Goal: Transaction & Acquisition: Book appointment/travel/reservation

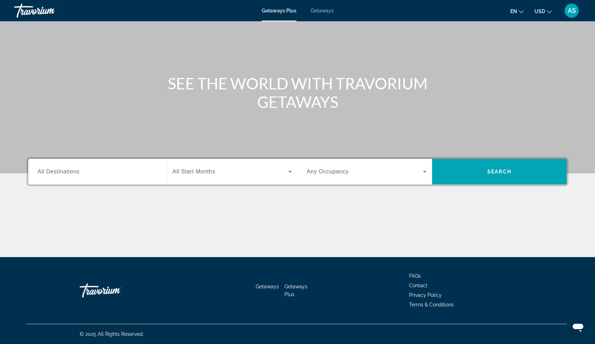
scroll to position [39, 0]
click at [232, 175] on span "Search widget" at bounding box center [230, 171] width 116 height 9
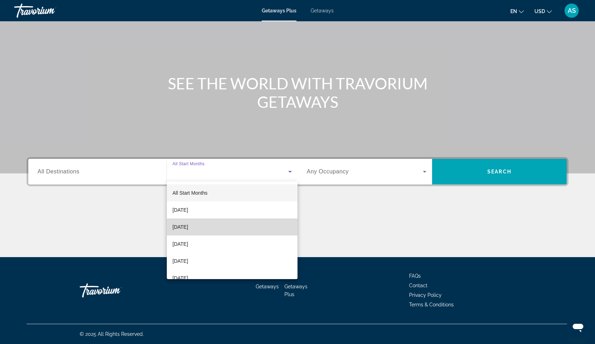
click at [188, 225] on span "[DATE]" at bounding box center [180, 226] width 16 height 9
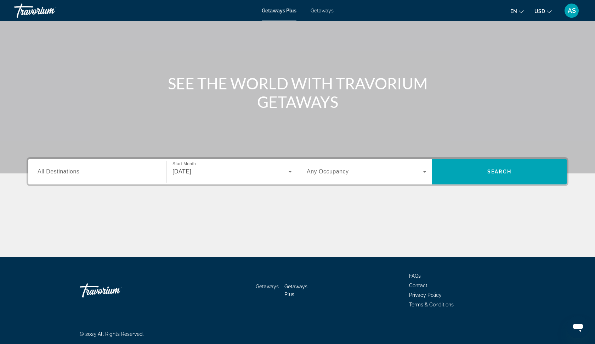
click at [330, 171] on span "Any Occupancy" at bounding box center [328, 171] width 42 height 6
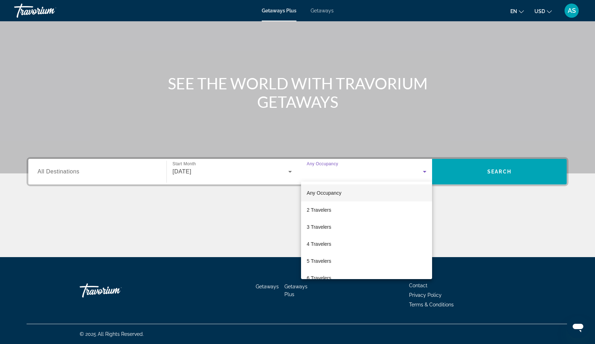
click at [422, 173] on div at bounding box center [297, 172] width 595 height 344
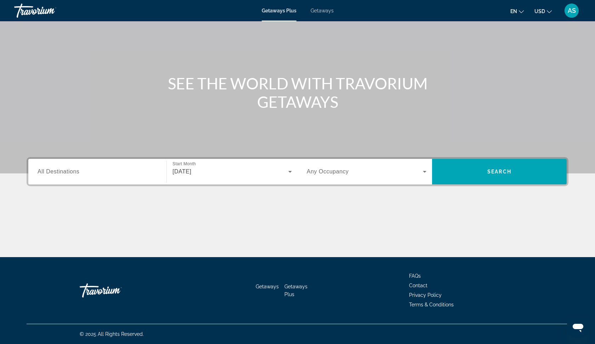
click at [422, 173] on icon "Search widget" at bounding box center [424, 171] width 9 height 9
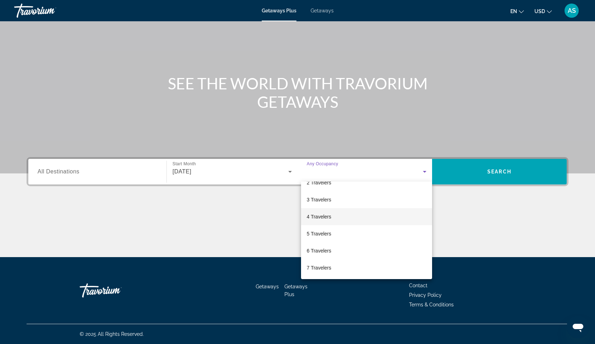
scroll to position [29, 0]
click at [323, 236] on mat-option "5 Travelers" at bounding box center [366, 231] width 131 height 17
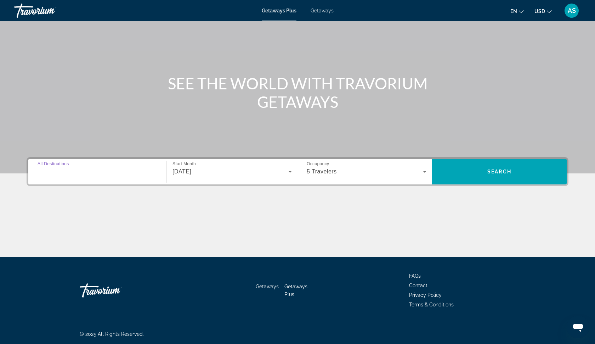
click at [88, 171] on input "Destination All Destinations" at bounding box center [98, 172] width 120 height 9
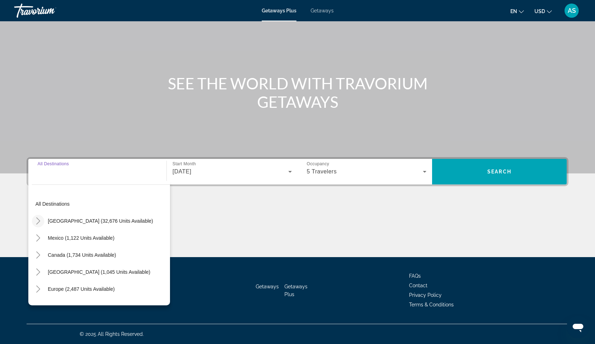
scroll to position [0, 0]
click at [34, 222] on mat-icon "Toggle United States (32,676 units available)" at bounding box center [38, 221] width 12 height 12
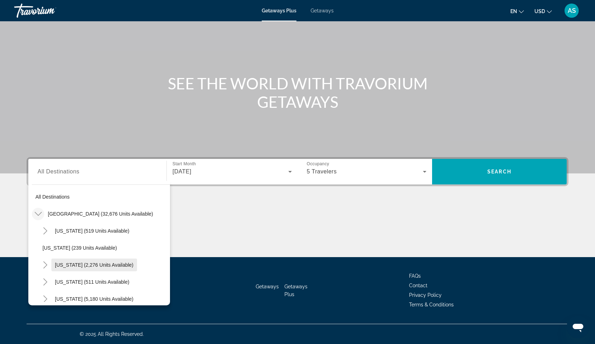
scroll to position [13, 0]
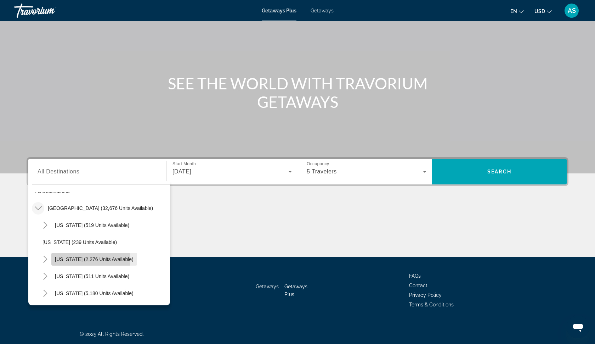
click at [61, 260] on span "[US_STATE] (2,276 units available)" at bounding box center [94, 259] width 79 height 6
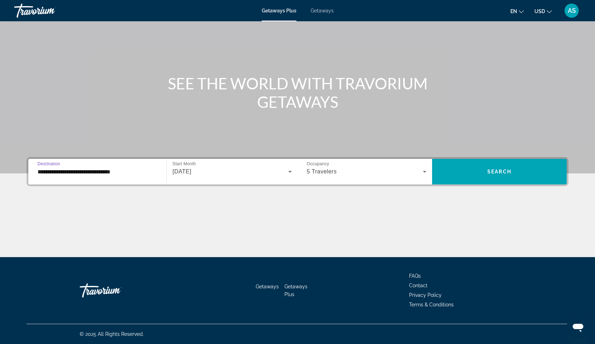
click at [129, 174] on input "**********" at bounding box center [98, 172] width 120 height 9
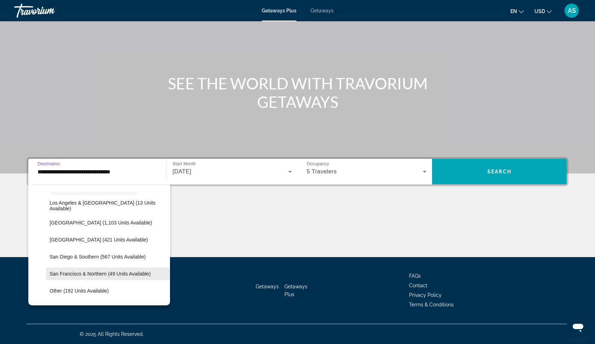
scroll to position [84, 0]
click at [75, 269] on span "Search widget" at bounding box center [108, 272] width 124 height 17
type input "**********"
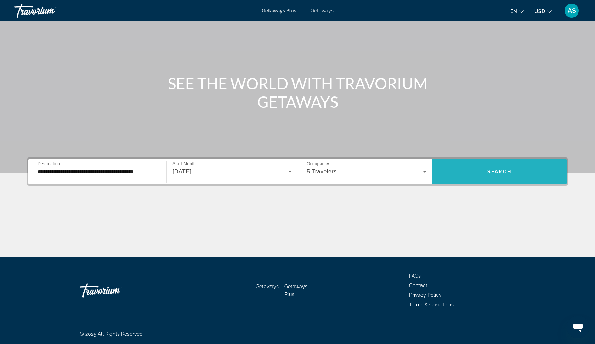
click at [499, 177] on span "Search widget" at bounding box center [499, 171] width 135 height 17
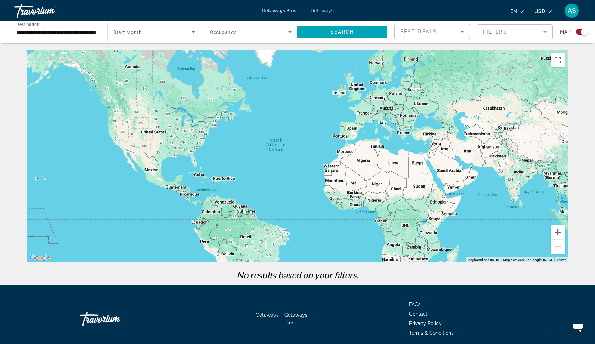
click at [318, 10] on span "Getaways" at bounding box center [322, 11] width 23 height 6
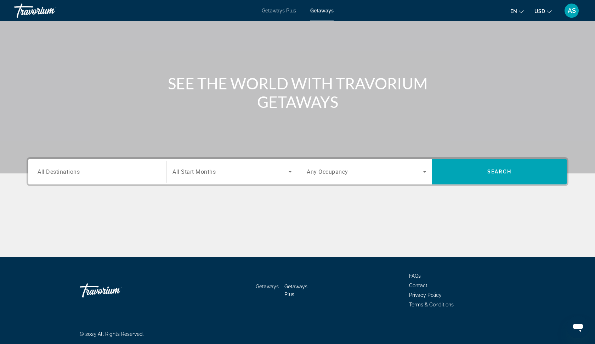
scroll to position [39, 0]
click at [112, 174] on input "Destination All Destinations" at bounding box center [98, 172] width 120 height 9
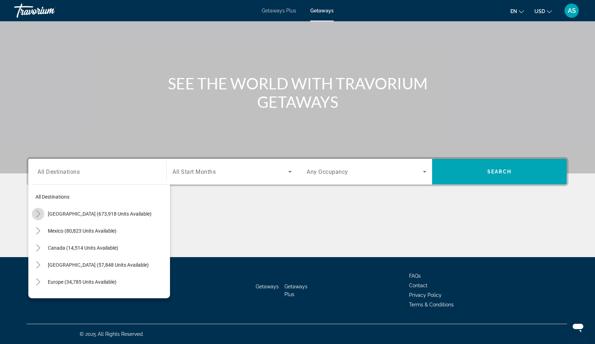
click at [41, 213] on icon "Toggle United States (673,918 units available)" at bounding box center [38, 213] width 7 height 7
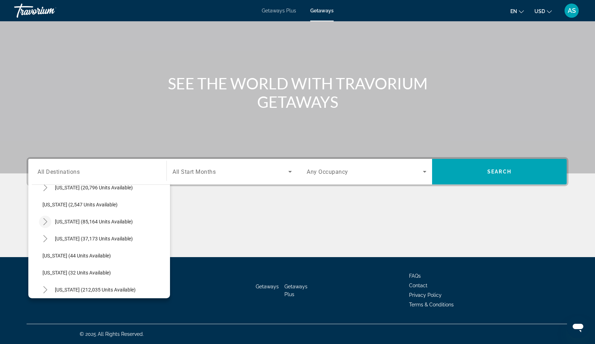
scroll to position [45, 0]
click at [46, 218] on icon "Toggle California (85,164 units available)" at bounding box center [45, 219] width 7 height 7
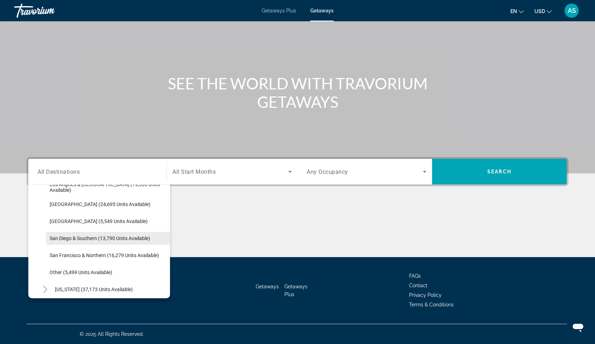
scroll to position [96, 0]
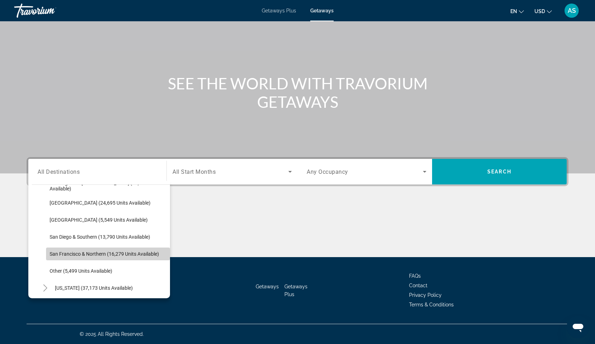
click at [90, 252] on span "San Francisco & Northern (16,279 units available)" at bounding box center [104, 254] width 109 height 6
type input "**********"
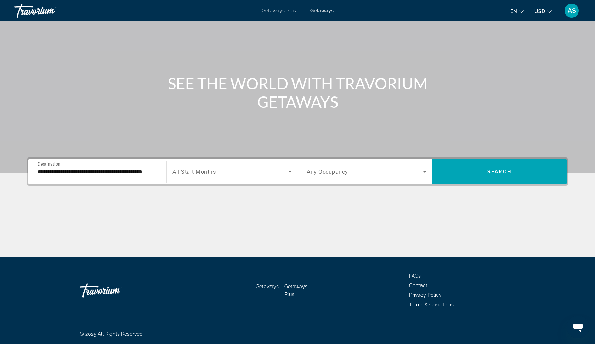
click at [245, 176] on div "Search widget" at bounding box center [231, 172] width 119 height 20
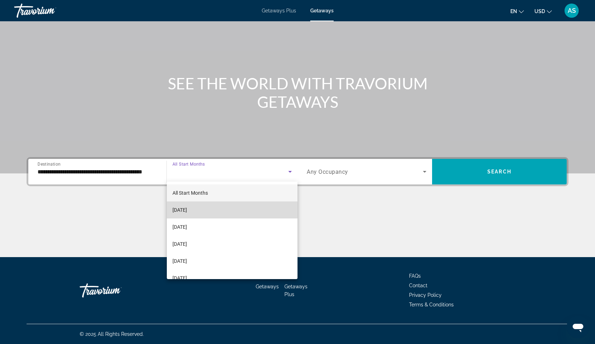
click at [213, 210] on mat-option "[DATE]" at bounding box center [232, 209] width 131 height 17
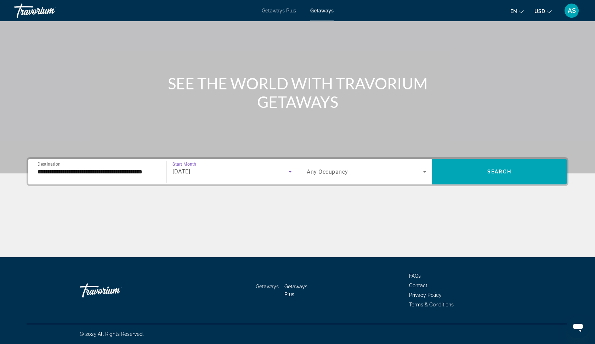
click at [385, 176] on div "Search widget" at bounding box center [367, 172] width 120 height 20
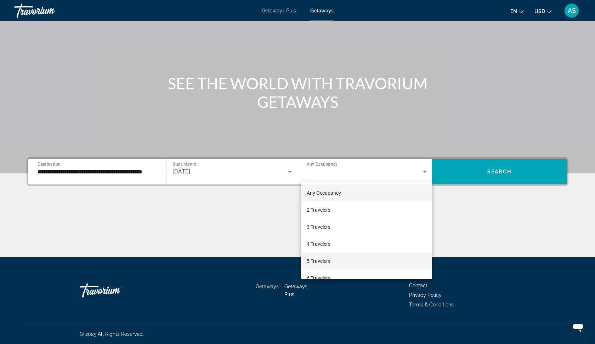
click at [344, 262] on mat-option "5 Travelers" at bounding box center [366, 260] width 131 height 17
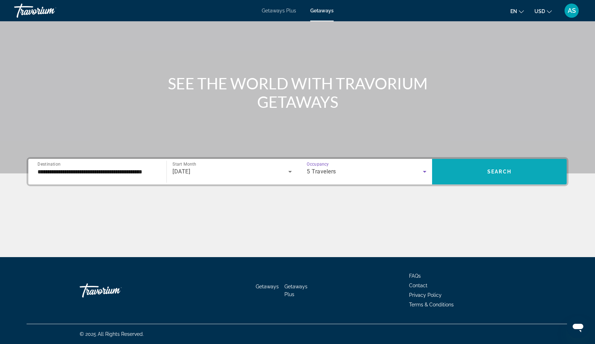
click at [484, 176] on span "Search widget" at bounding box center [499, 171] width 135 height 17
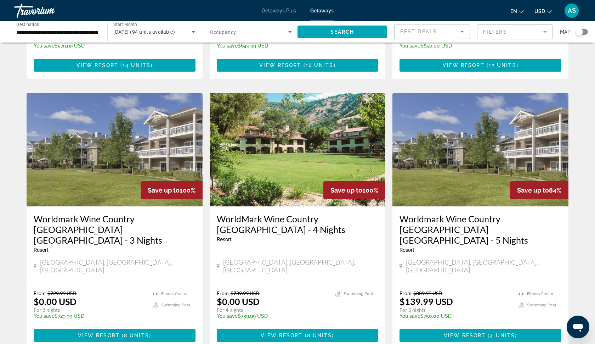
scroll to position [235, 0]
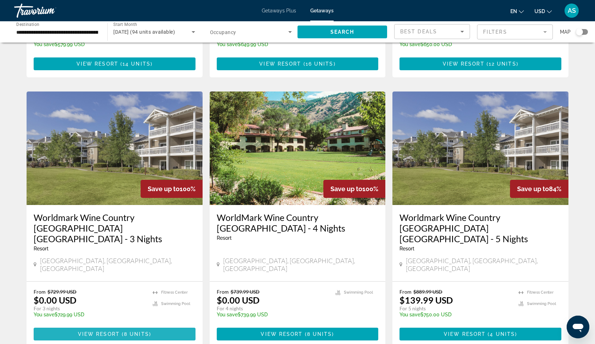
click at [103, 331] on span "View Resort" at bounding box center [99, 334] width 42 height 6
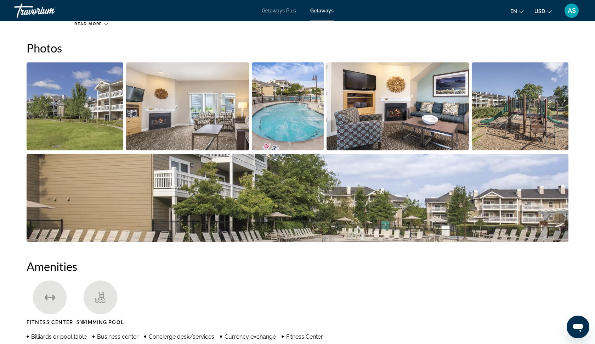
scroll to position [315, 0]
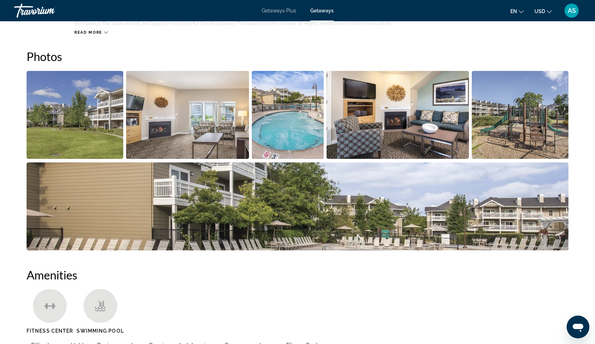
click at [90, 116] on img "Open full-screen image slider" at bounding box center [75, 115] width 97 height 88
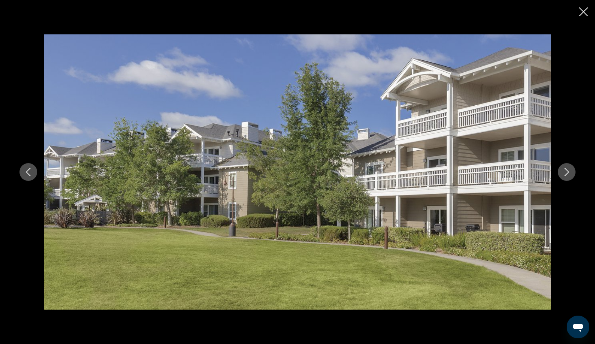
click at [569, 176] on button "Next image" at bounding box center [567, 172] width 18 height 18
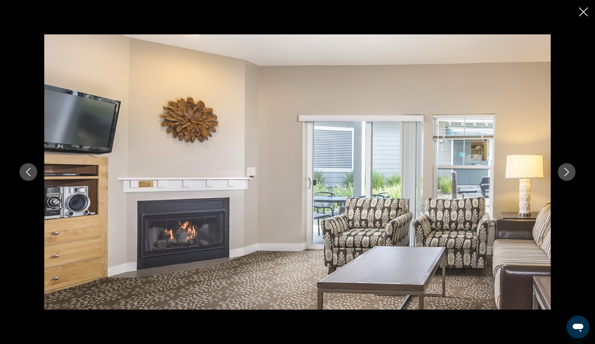
click at [569, 176] on button "Next image" at bounding box center [567, 172] width 18 height 18
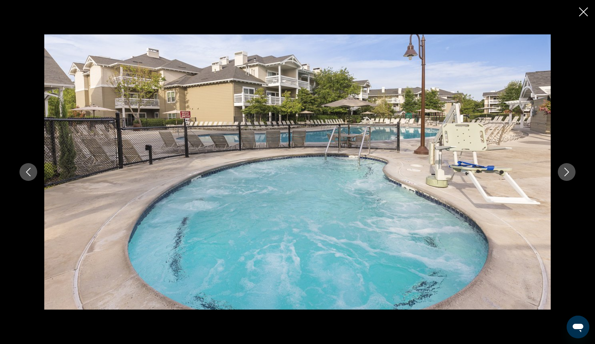
click at [569, 176] on button "Next image" at bounding box center [567, 172] width 18 height 18
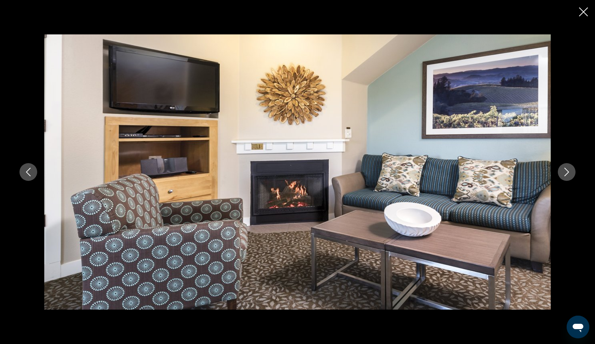
click at [569, 176] on button "Next image" at bounding box center [567, 172] width 18 height 18
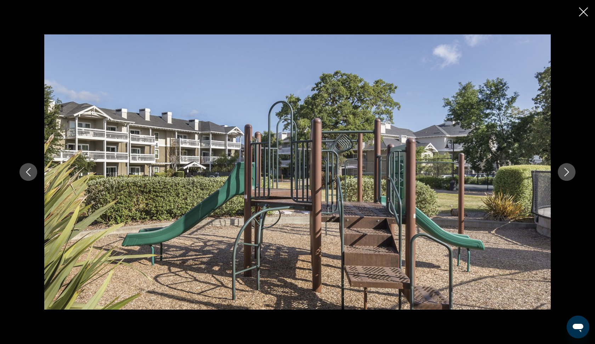
click at [569, 176] on button "Next image" at bounding box center [567, 172] width 18 height 18
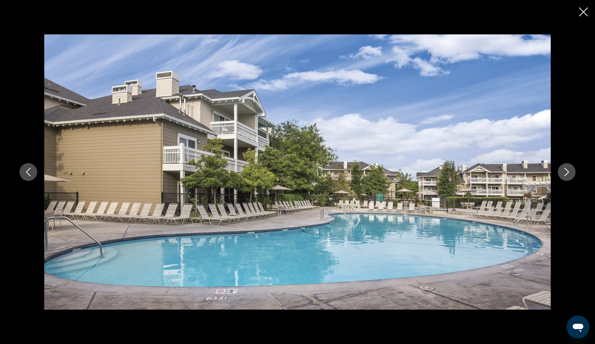
click at [569, 176] on button "Next image" at bounding box center [567, 172] width 18 height 18
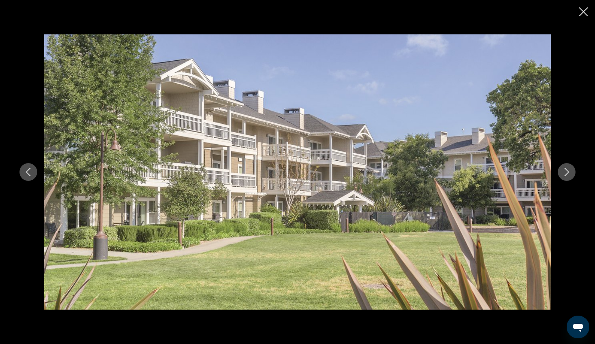
click at [569, 176] on button "Next image" at bounding box center [567, 172] width 18 height 18
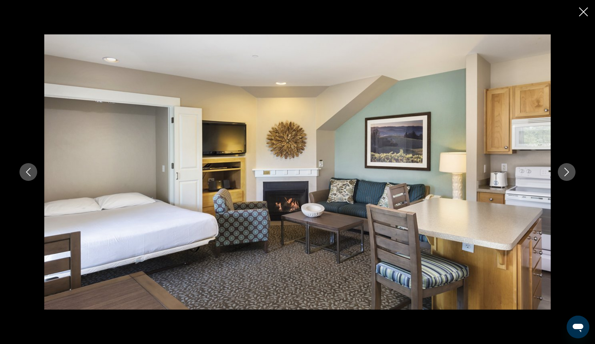
click at [569, 176] on button "Next image" at bounding box center [567, 172] width 18 height 18
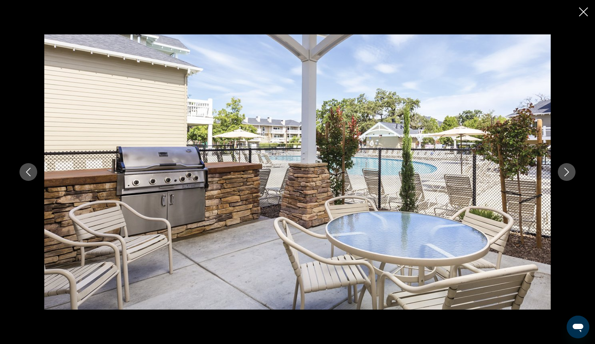
click at [569, 176] on button "Next image" at bounding box center [567, 172] width 18 height 18
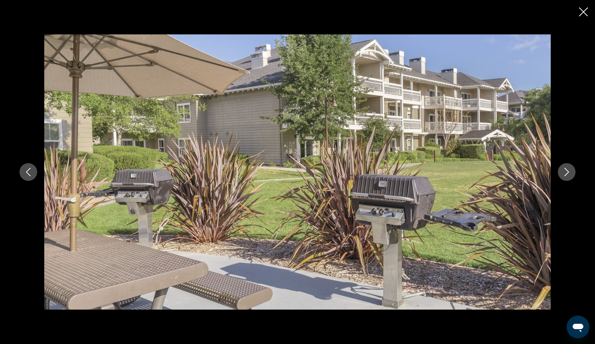
click at [569, 176] on button "Next image" at bounding box center [567, 172] width 18 height 18
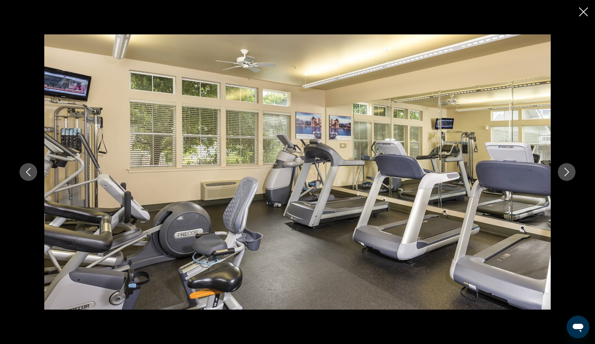
click at [569, 176] on button "Next image" at bounding box center [567, 172] width 18 height 18
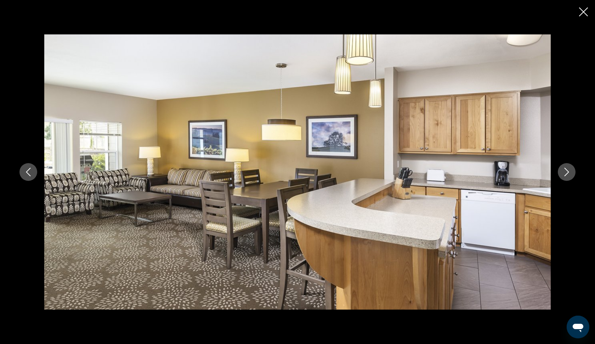
click at [569, 176] on button "Next image" at bounding box center [567, 172] width 18 height 18
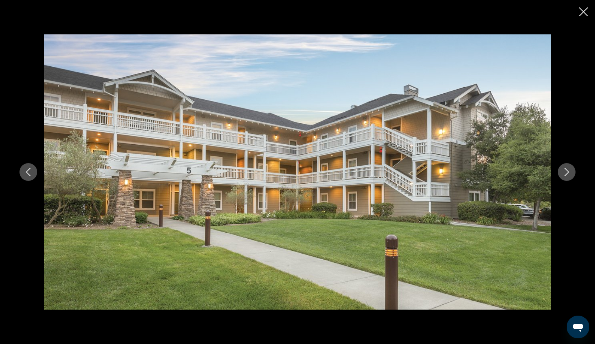
click at [568, 176] on icon "Next image" at bounding box center [566, 172] width 9 height 9
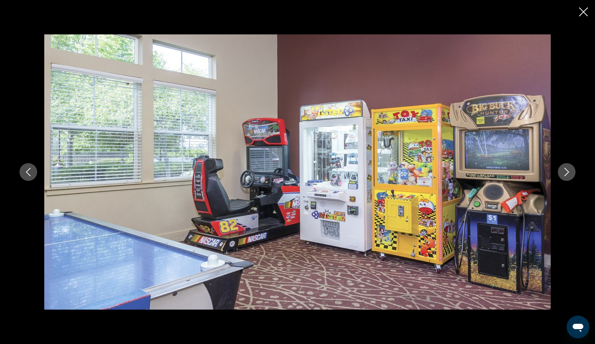
click at [568, 175] on icon "Next image" at bounding box center [566, 172] width 9 height 9
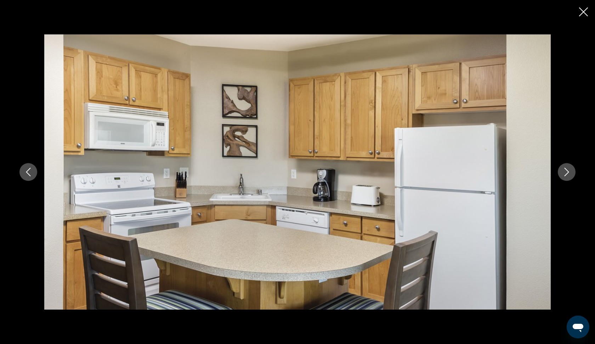
click at [568, 175] on icon "Next image" at bounding box center [566, 172] width 9 height 9
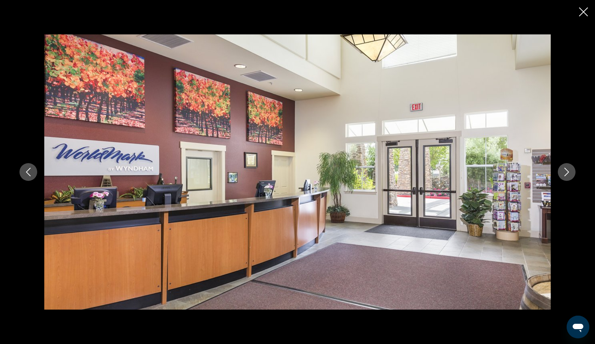
click at [568, 175] on icon "Next image" at bounding box center [566, 172] width 9 height 9
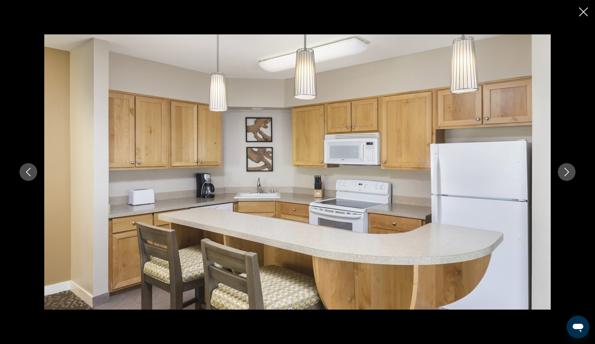
click at [568, 175] on icon "Next image" at bounding box center [566, 172] width 9 height 9
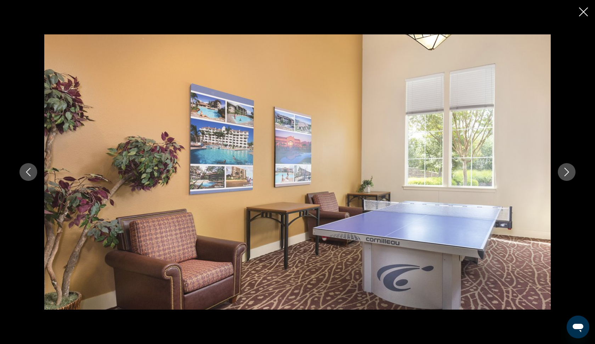
click at [26, 164] on button "Previous image" at bounding box center [28, 172] width 18 height 18
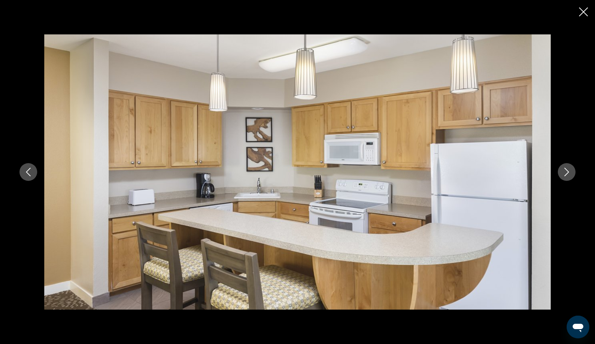
click at [560, 177] on button "Next image" at bounding box center [567, 172] width 18 height 18
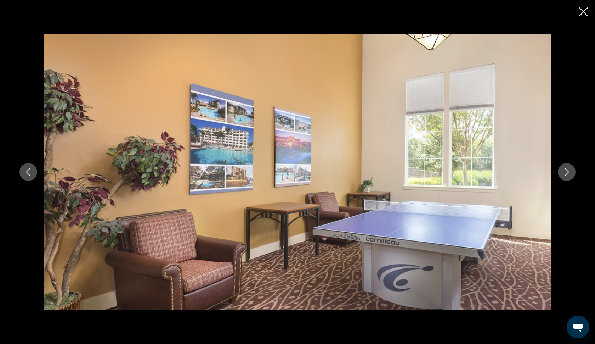
click at [560, 177] on button "Next image" at bounding box center [567, 172] width 18 height 18
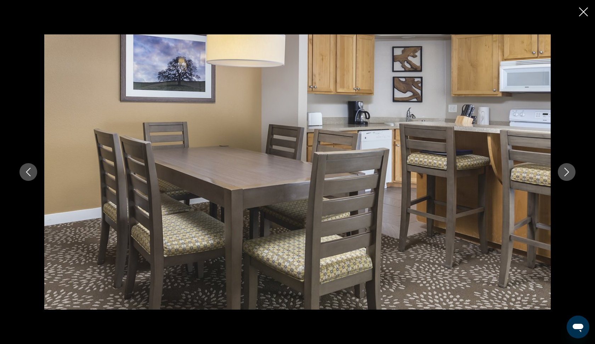
click at [560, 177] on button "Next image" at bounding box center [567, 172] width 18 height 18
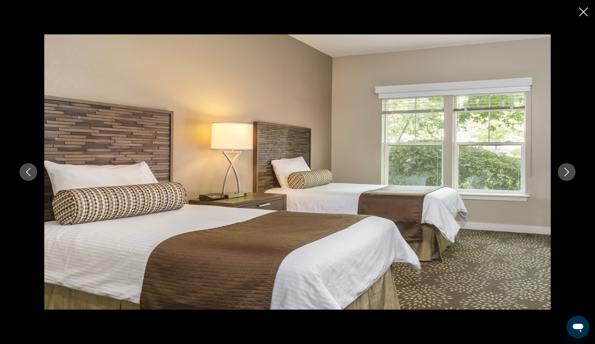
click at [565, 173] on icon "Next image" at bounding box center [566, 172] width 9 height 9
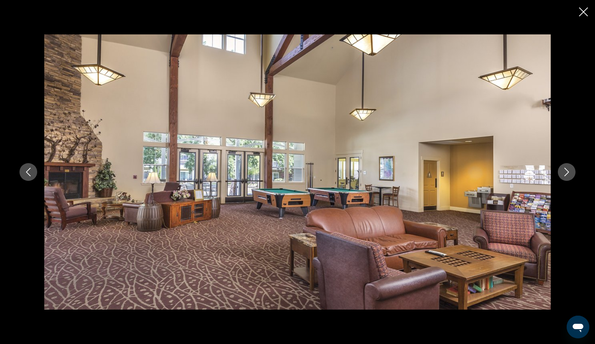
click at [565, 173] on icon "Next image" at bounding box center [566, 172] width 9 height 9
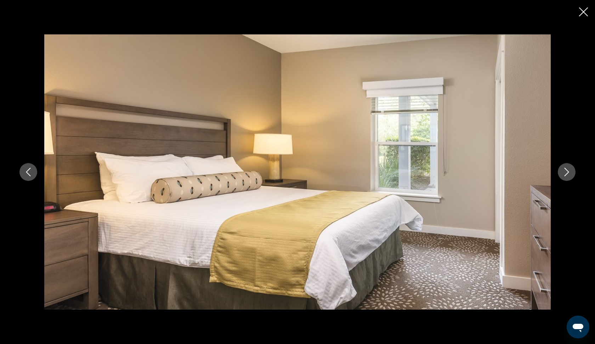
click at [23, 176] on button "Previous image" at bounding box center [28, 172] width 18 height 18
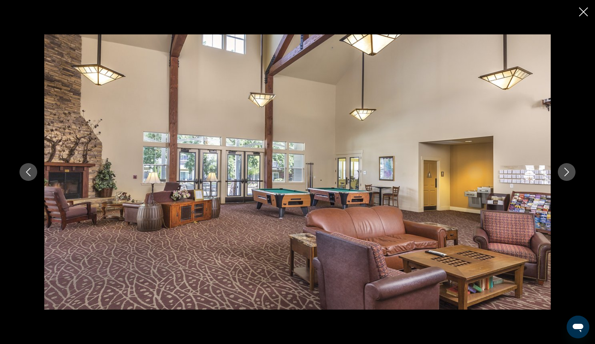
click at [23, 176] on button "Previous image" at bounding box center [28, 172] width 18 height 18
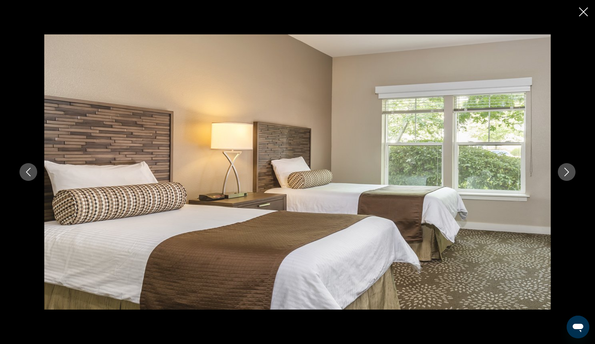
click at [581, 13] on icon "Close slideshow" at bounding box center [583, 11] width 9 height 9
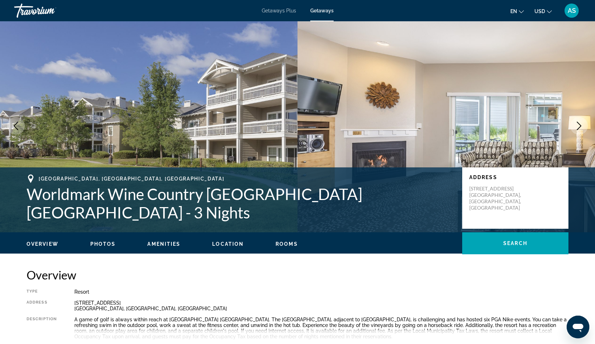
scroll to position [1, 0]
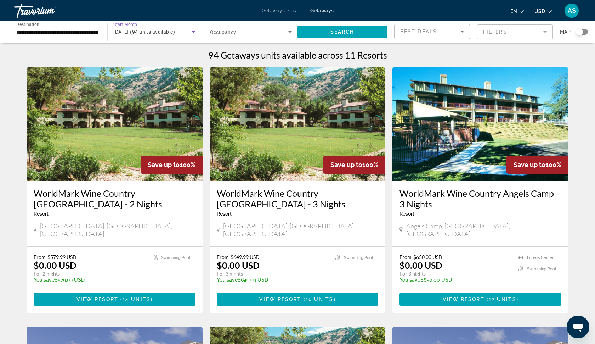
click at [175, 32] on span "[DATE] (94 units available)" at bounding box center [144, 32] width 62 height 6
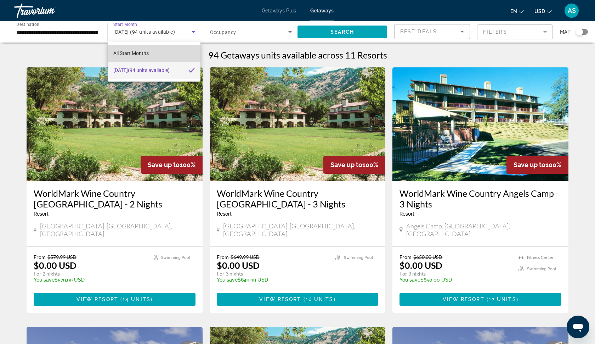
click at [160, 52] on mat-option "All Start Months" at bounding box center [154, 53] width 93 height 17
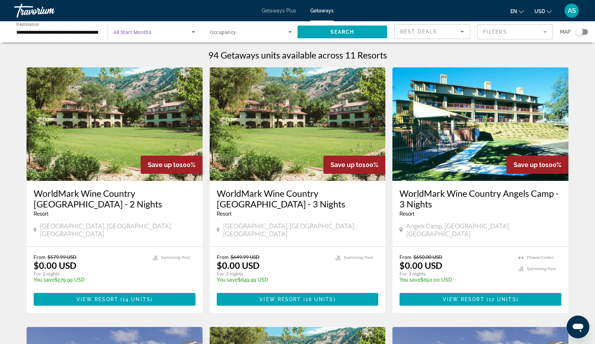
click at [159, 32] on span "Search widget" at bounding box center [152, 32] width 78 height 9
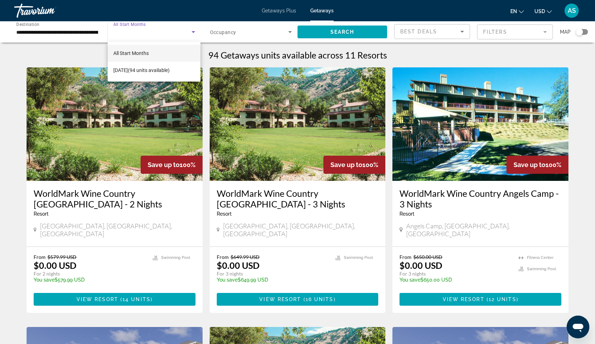
click at [141, 29] on div at bounding box center [297, 172] width 595 height 344
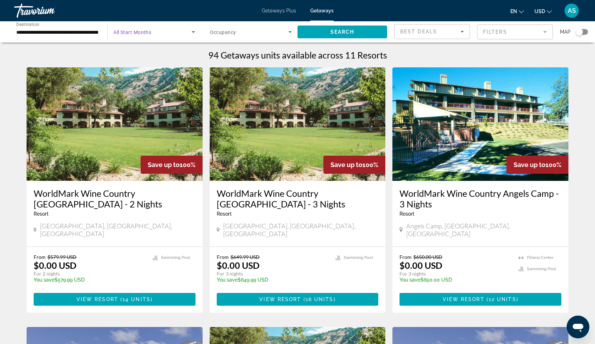
click at [141, 29] on span "Search widget" at bounding box center [152, 32] width 78 height 9
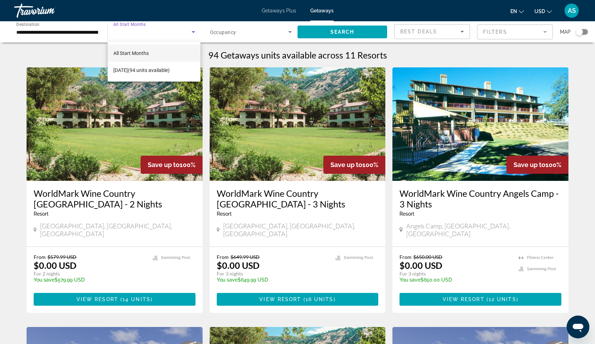
click at [136, 52] on span "All Start Months" at bounding box center [130, 53] width 35 height 6
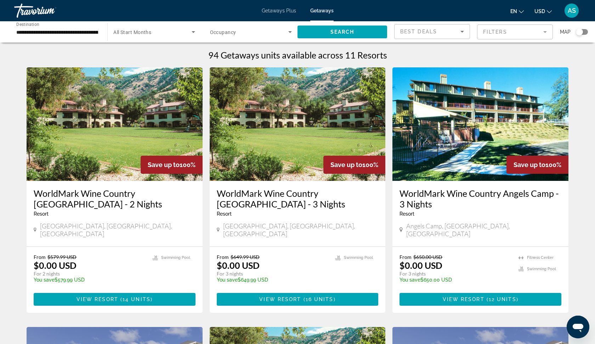
click at [191, 39] on div "Search widget" at bounding box center [153, 32] width 81 height 20
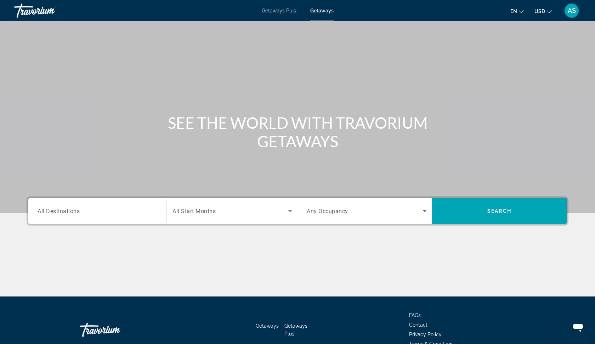
click at [107, 215] on div "Search widget" at bounding box center [98, 211] width 120 height 20
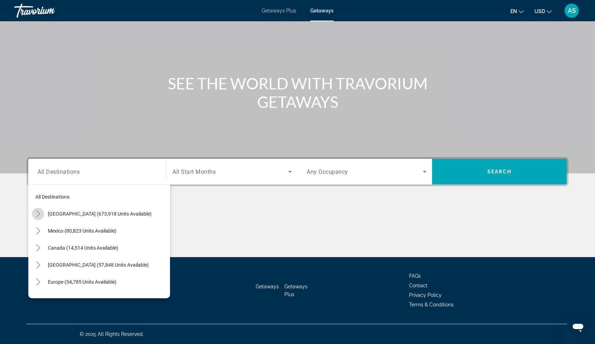
click at [39, 214] on icon "Toggle United States (673,918 units available)" at bounding box center [38, 213] width 7 height 7
click at [48, 266] on icon "Toggle California (85,164 units available)" at bounding box center [45, 264] width 7 height 7
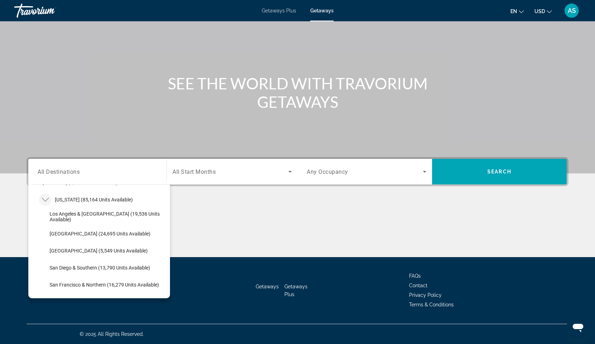
scroll to position [66, 0]
click at [87, 283] on span "San Francisco & Northern (16,279 units available)" at bounding box center [104, 284] width 109 height 6
type input "**********"
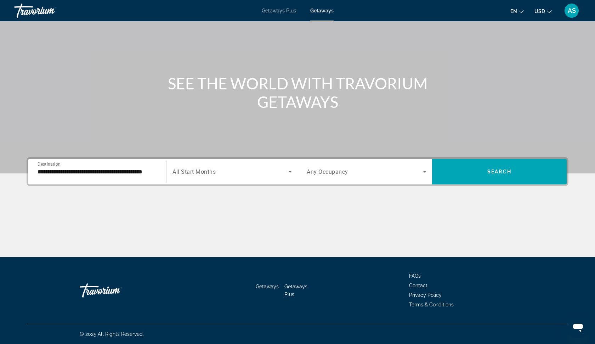
click at [220, 177] on div "Search widget" at bounding box center [231, 172] width 119 height 20
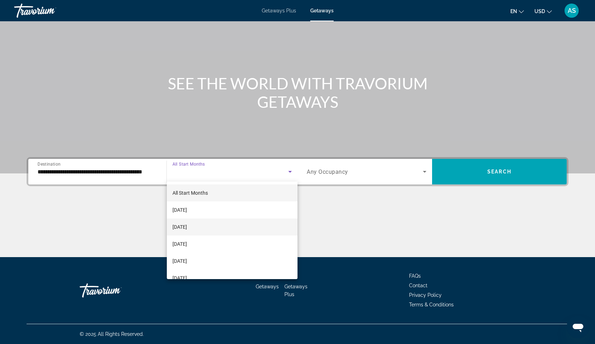
click at [187, 225] on span "[DATE]" at bounding box center [179, 226] width 15 height 9
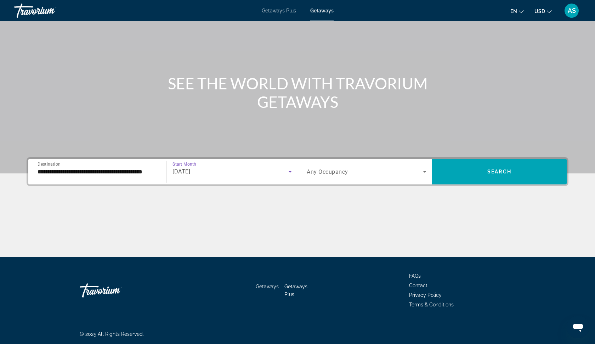
click at [393, 177] on div "Search widget" at bounding box center [367, 172] width 120 height 20
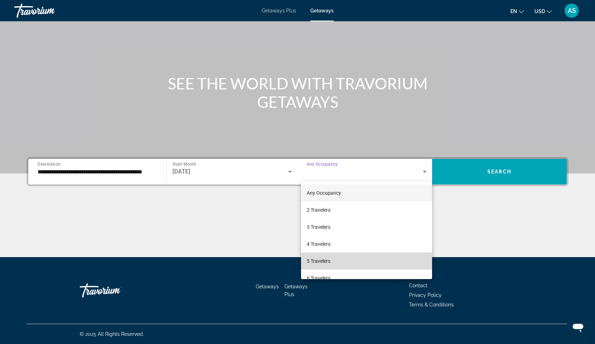
click at [326, 259] on span "5 Travelers" at bounding box center [319, 260] width 24 height 9
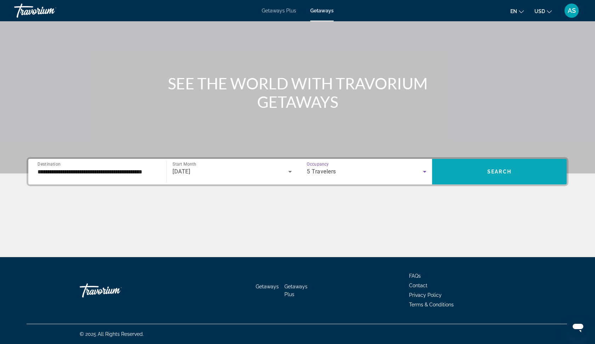
click at [497, 172] on span "Search" at bounding box center [499, 172] width 24 height 6
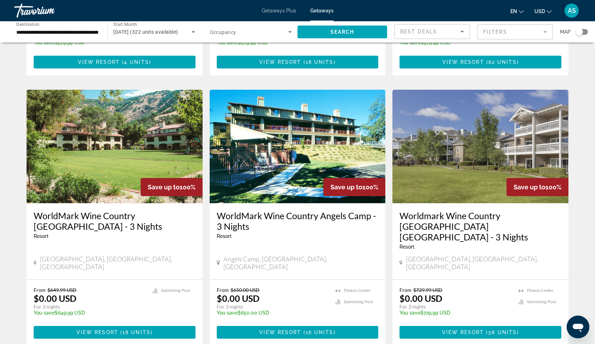
scroll to position [248, 0]
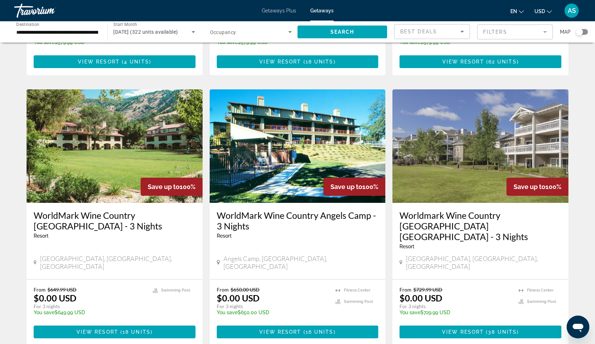
click at [440, 210] on h3 "Worldmark Wine Country [GEOGRAPHIC_DATA] [GEOGRAPHIC_DATA] - 3 Nights" at bounding box center [481, 226] width 162 height 32
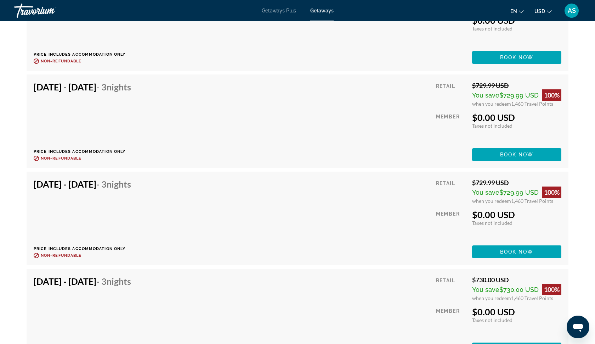
scroll to position [2075, 0]
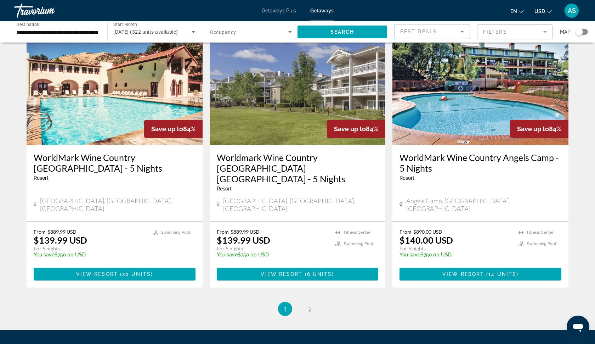
scroll to position [846, 0]
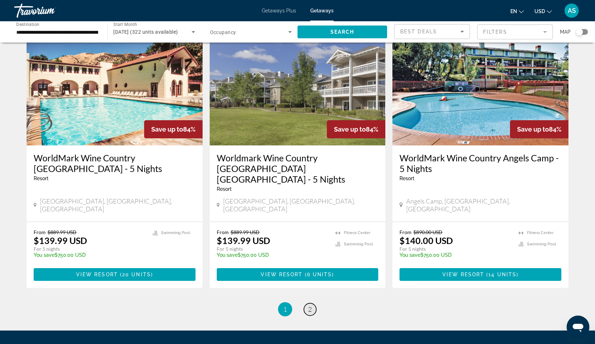
click at [310, 305] on span "2" at bounding box center [310, 309] width 4 height 8
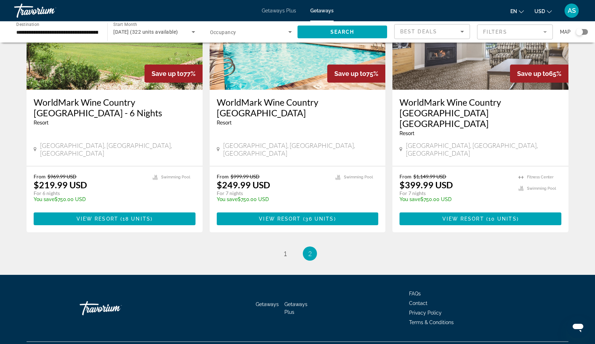
scroll to position [91, 0]
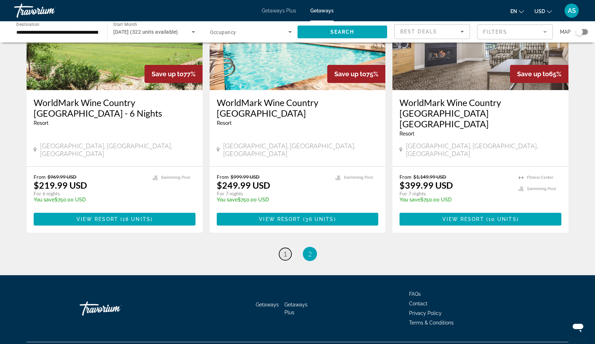
click at [285, 250] on span "1" at bounding box center [285, 254] width 4 height 8
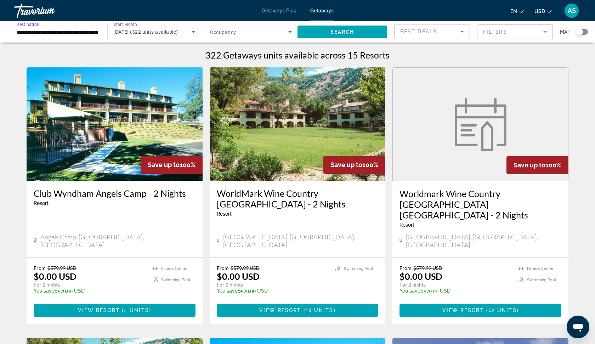
click at [67, 31] on input "**********" at bounding box center [57, 32] width 82 height 9
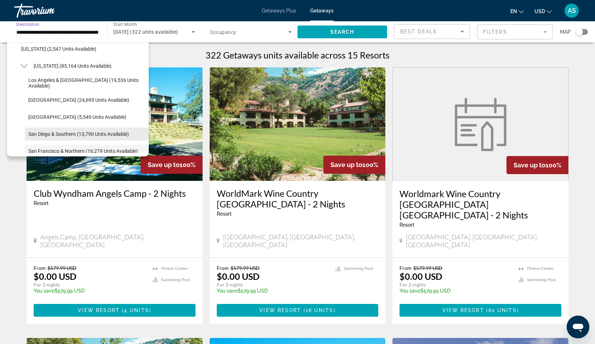
scroll to position [57, 0]
click at [55, 134] on span "San Diego & Southern (13,790 units available)" at bounding box center [78, 134] width 101 height 6
type input "**********"
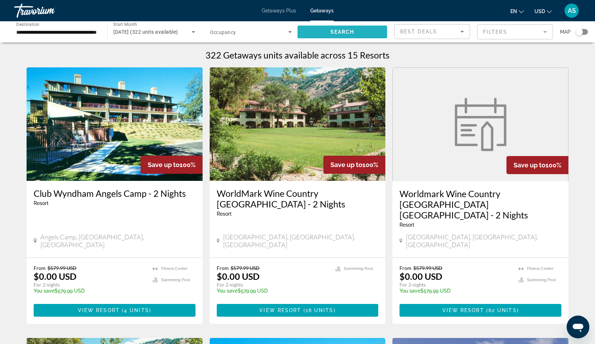
click at [348, 35] on span "Search widget" at bounding box center [343, 31] width 90 height 17
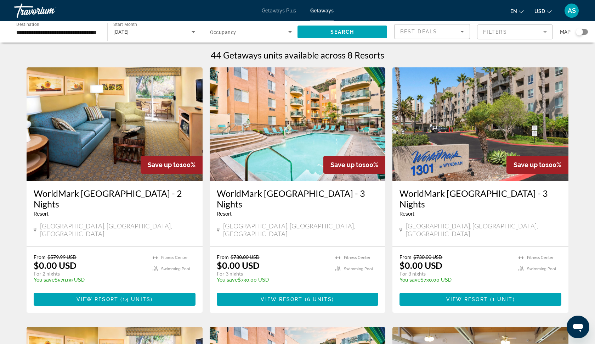
click at [270, 27] on div "Search widget" at bounding box center [251, 32] width 82 height 20
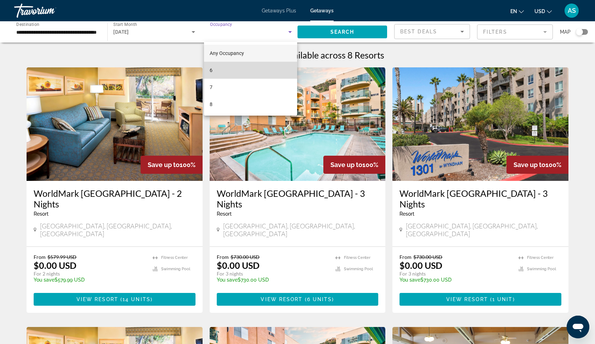
click at [216, 70] on mat-option "6" at bounding box center [250, 70] width 93 height 17
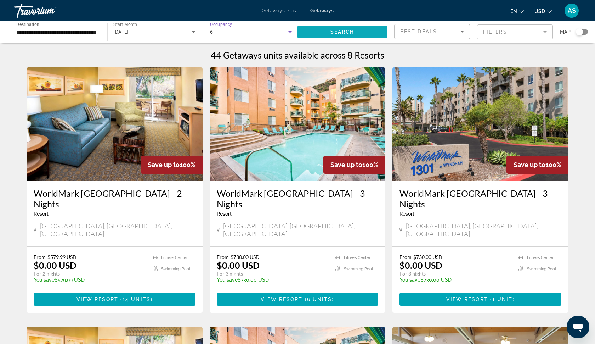
click at [324, 32] on span "Search widget" at bounding box center [343, 31] width 90 height 17
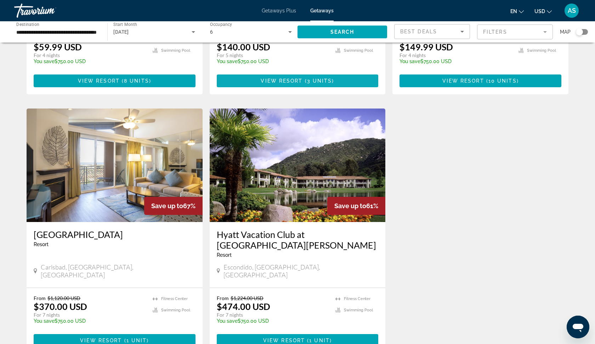
scroll to position [478, 0]
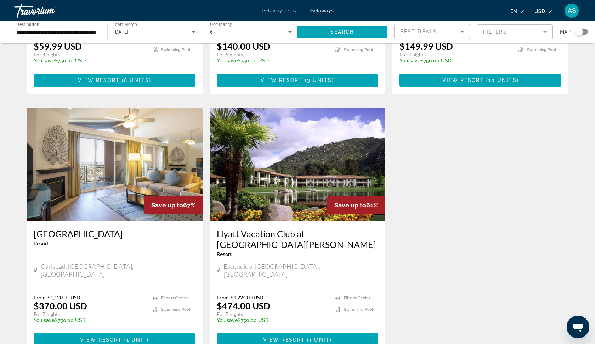
click at [82, 194] on img "Main content" at bounding box center [115, 164] width 176 height 113
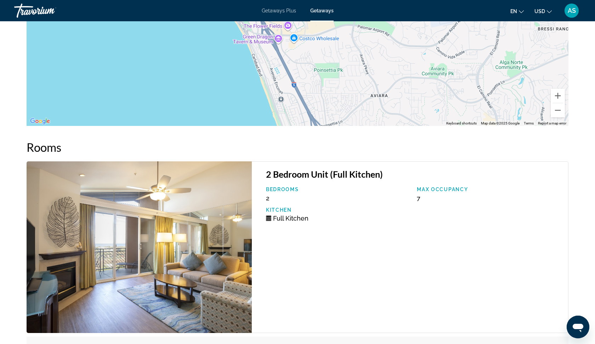
scroll to position [967, 0]
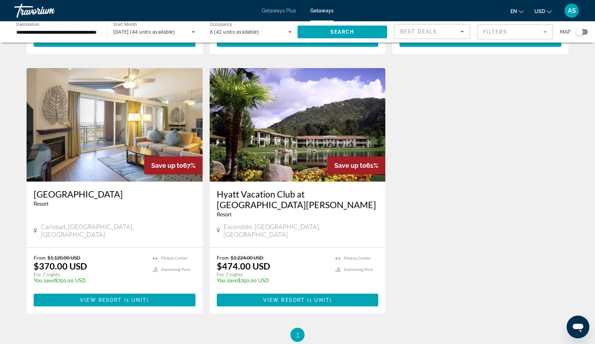
scroll to position [537, 0]
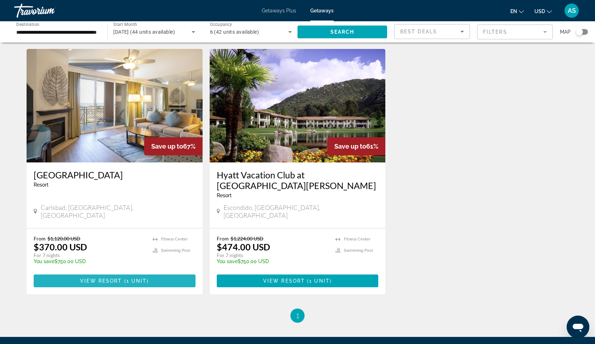
click at [113, 278] on span "View Resort" at bounding box center [101, 281] width 42 height 6
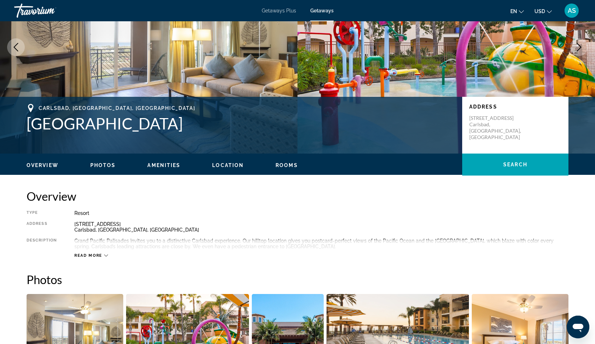
scroll to position [81, 0]
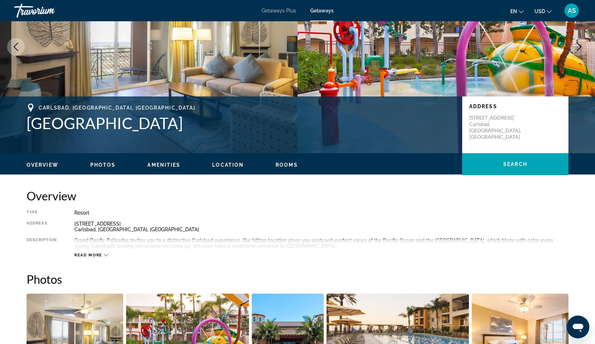
click at [105, 253] on icon "Main content" at bounding box center [106, 255] width 4 height 4
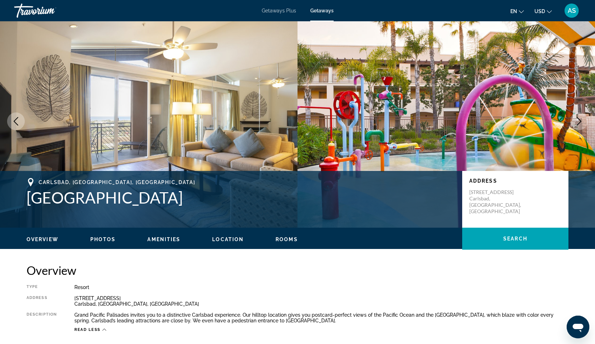
scroll to position [4, 0]
